Goal: Information Seeking & Learning: Learn about a topic

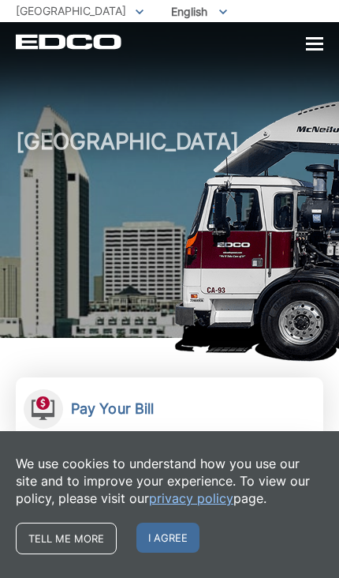
click at [58, 543] on link "Tell me more" at bounding box center [66, 539] width 101 height 32
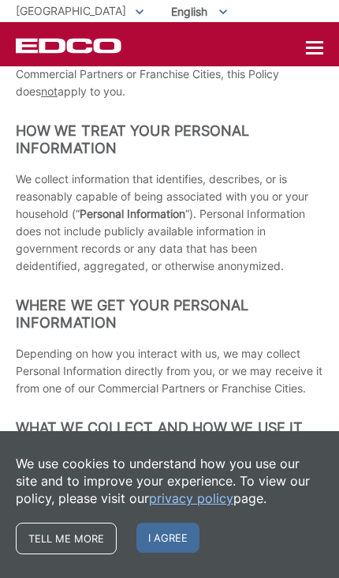
scroll to position [86, 0]
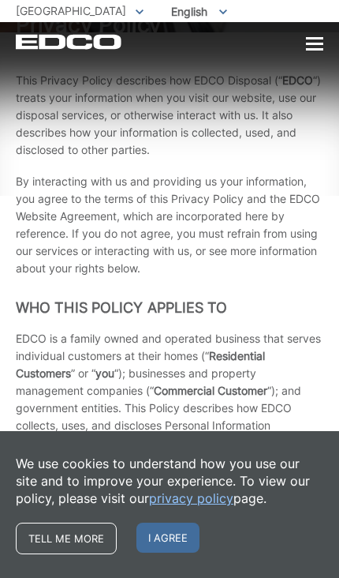
click at [75, 540] on link "Tell me more" at bounding box center [66, 539] width 101 height 32
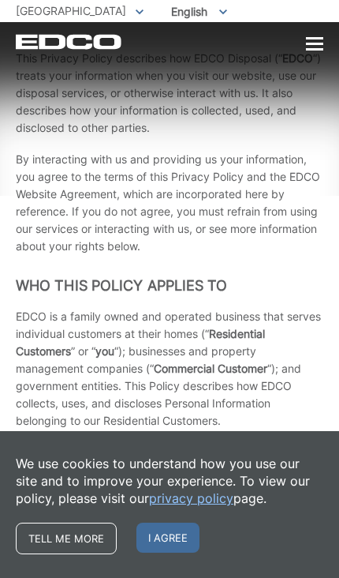
scroll to position [136, 0]
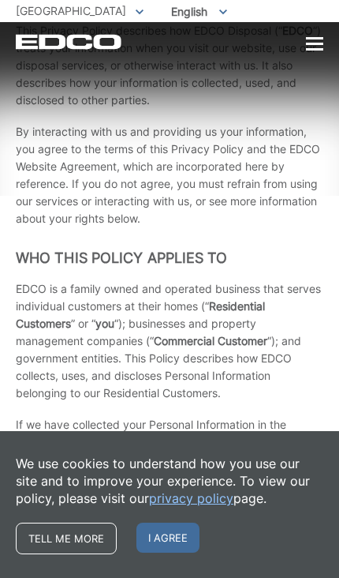
click at [307, 46] on div at bounding box center [314, 44] width 17 height 13
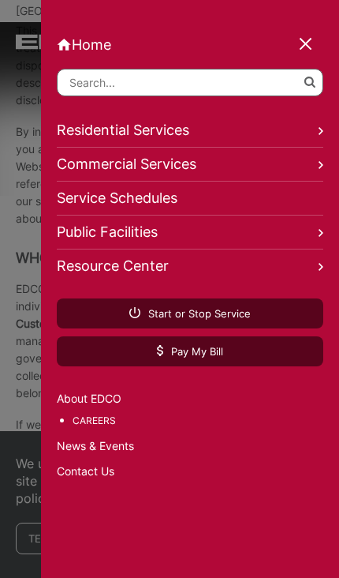
click at [190, 126] on link "Residential Services" at bounding box center [190, 131] width 267 height 34
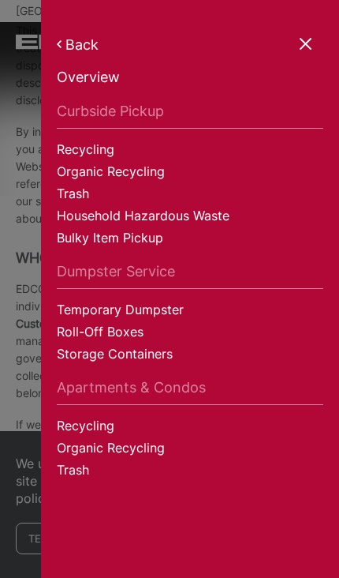
click at [109, 432] on link "Recycling" at bounding box center [190, 428] width 267 height 22
click at [87, 476] on link "Trash" at bounding box center [190, 472] width 267 height 22
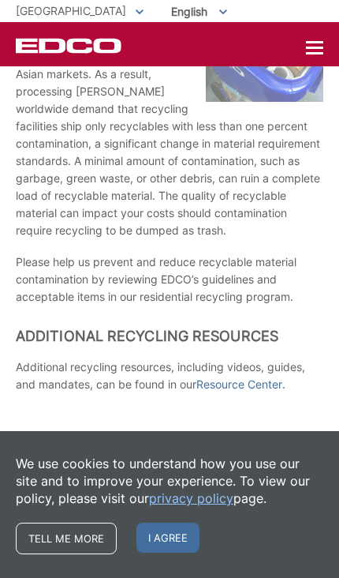
scroll to position [149, 0]
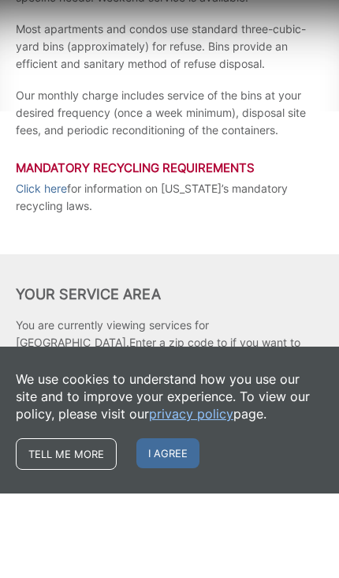
scroll to position [202, 0]
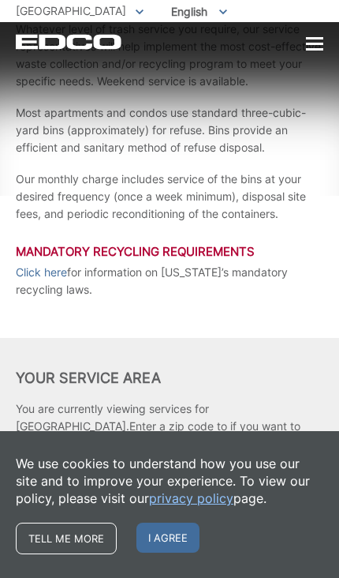
click at [316, 45] on div at bounding box center [314, 44] width 17 height 2
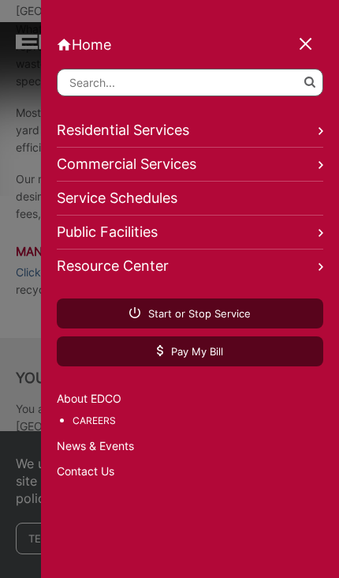
click at [201, 141] on link "Residential Services" at bounding box center [190, 131] width 267 height 34
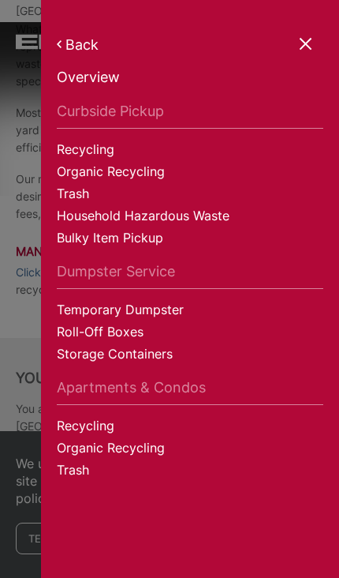
click at [159, 276] on link "Dumpster Service" at bounding box center [190, 276] width 267 height 26
click at [174, 395] on link "Apartments & Condos" at bounding box center [190, 392] width 267 height 26
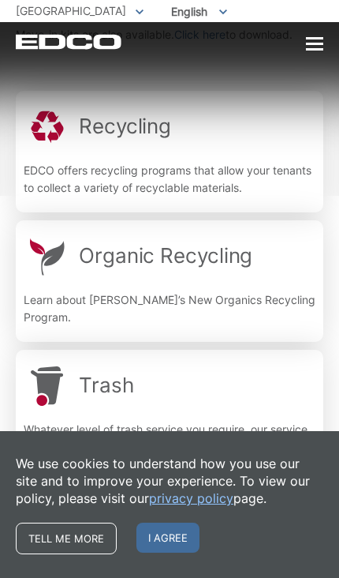
scroll to position [250, 0]
